Goal: Information Seeking & Learning: Check status

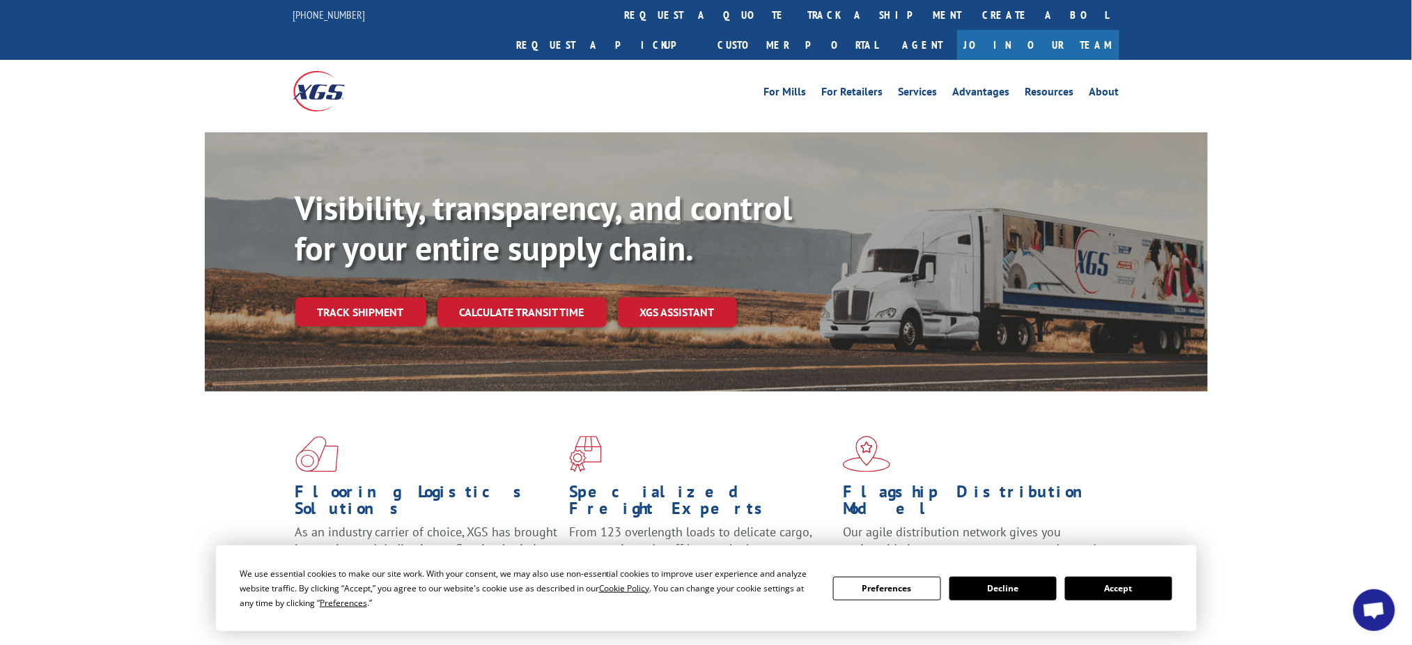
click at [353, 299] on div "Visibility, transparency, and control for your entire supply chain. Track shipm…" at bounding box center [751, 285] width 912 height 194
click at [357, 297] on link "Track shipment" at bounding box center [360, 311] width 131 height 29
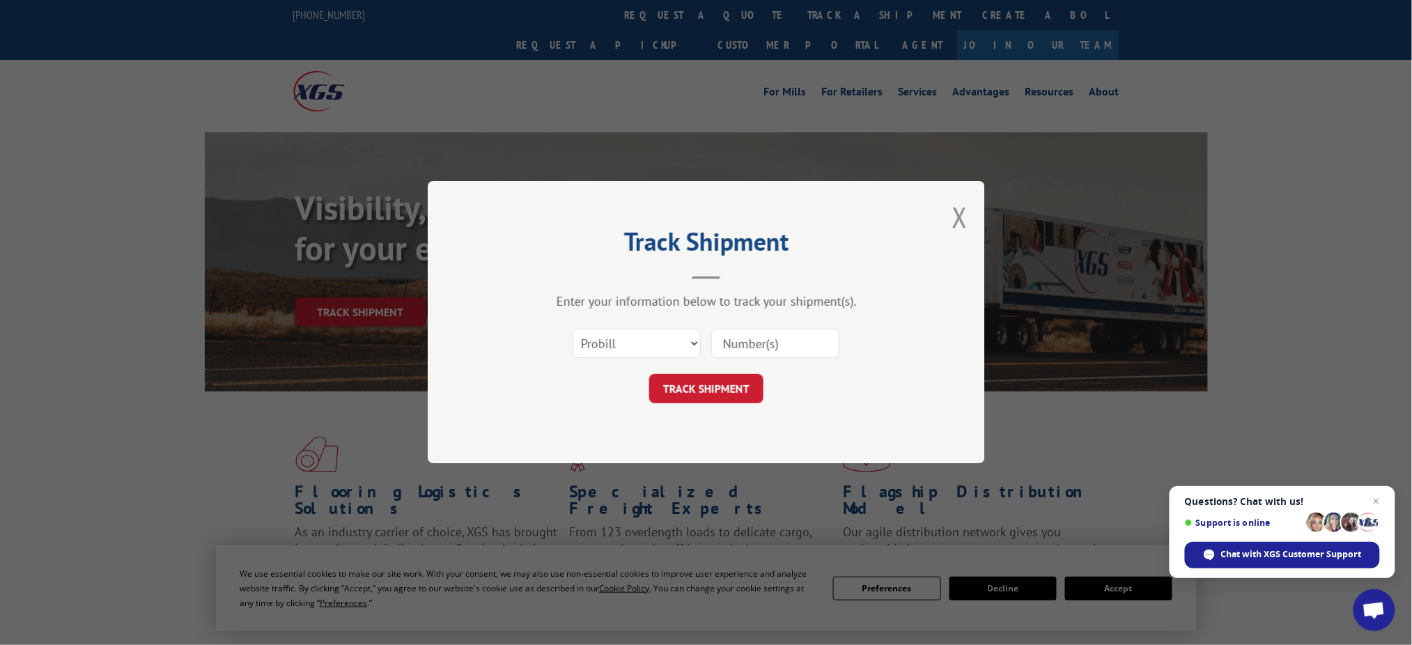
click at [793, 349] on input at bounding box center [775, 343] width 128 height 29
paste input "17517391"
type input "17517391"
click at [686, 377] on button "TRACK SHIPMENT" at bounding box center [706, 389] width 114 height 29
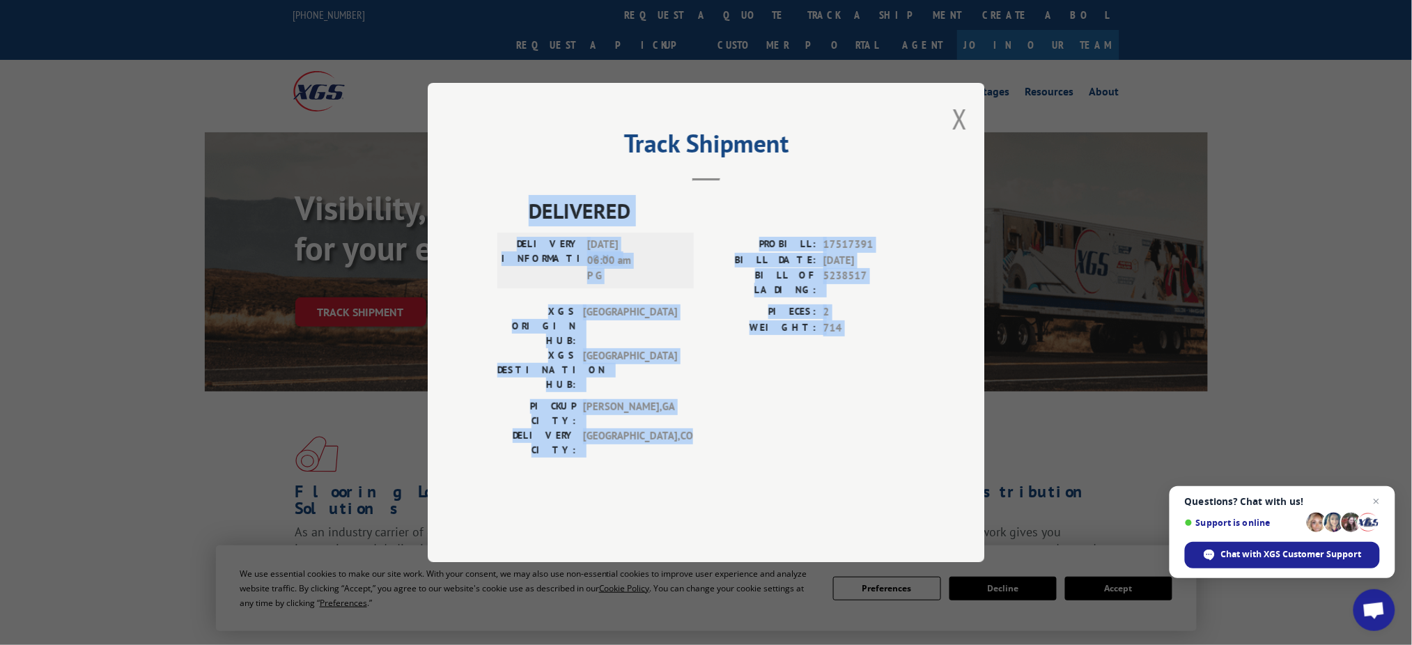
drag, startPoint x: 527, startPoint y: 250, endPoint x: 910, endPoint y: 428, distance: 421.6
click at [910, 428] on div "DELIVERED DELIVERY INFORMATION: [DATE] 06:00 am P G PROBILL: 17517391 BILL DATE…" at bounding box center [706, 348] width 418 height 307
copy div "DELIVERED DELIVERY INFORMATION: [DATE] 06:00 am P G PROBILL: 17517391 BILL DATE…"
click at [962, 137] on button "Close modal" at bounding box center [959, 118] width 15 height 37
